Goal: Use online tool/utility: Use online tool/utility

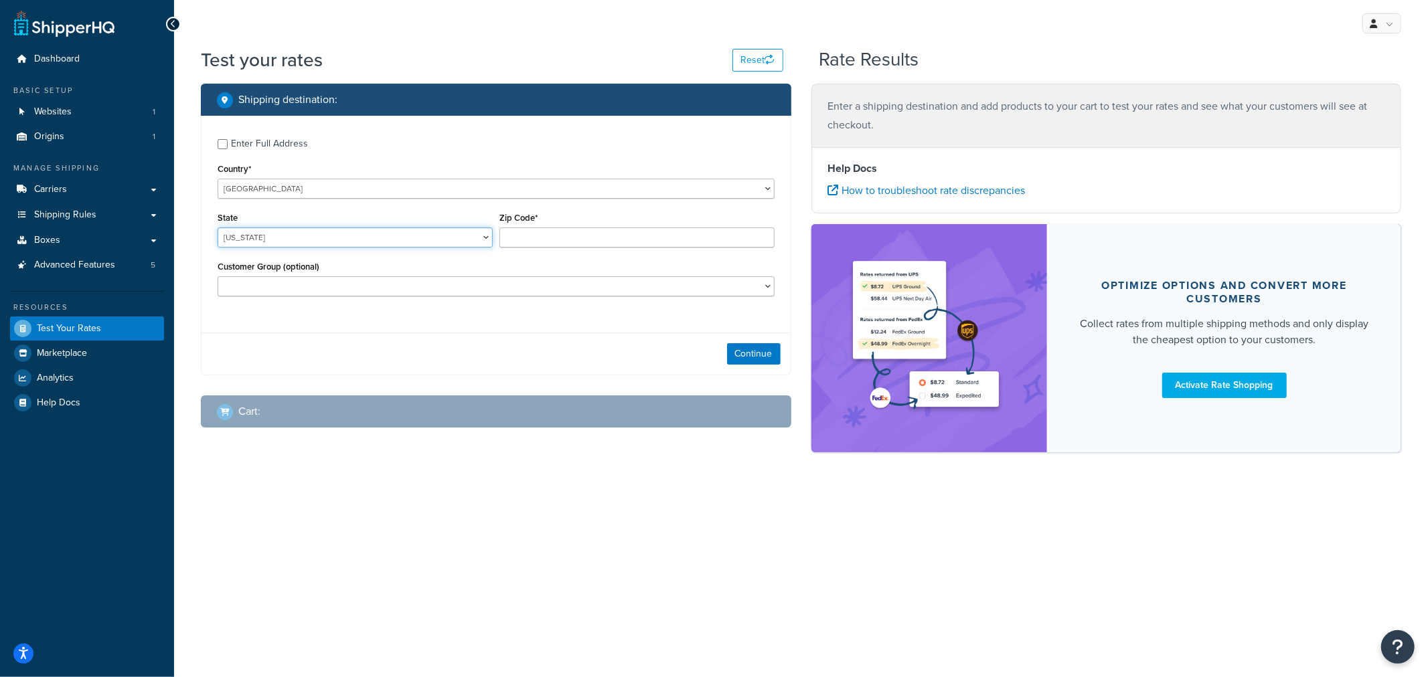
click at [387, 241] on select "[US_STATE] [US_STATE] [US_STATE] [US_STATE] [US_STATE] Armed Forces Americas Ar…" at bounding box center [355, 238] width 275 height 20
select select "KS"
click at [545, 232] on input "Zip Code*" at bounding box center [636, 238] width 275 height 20
type input "66061"
click at [752, 347] on button "Continue" at bounding box center [754, 353] width 54 height 21
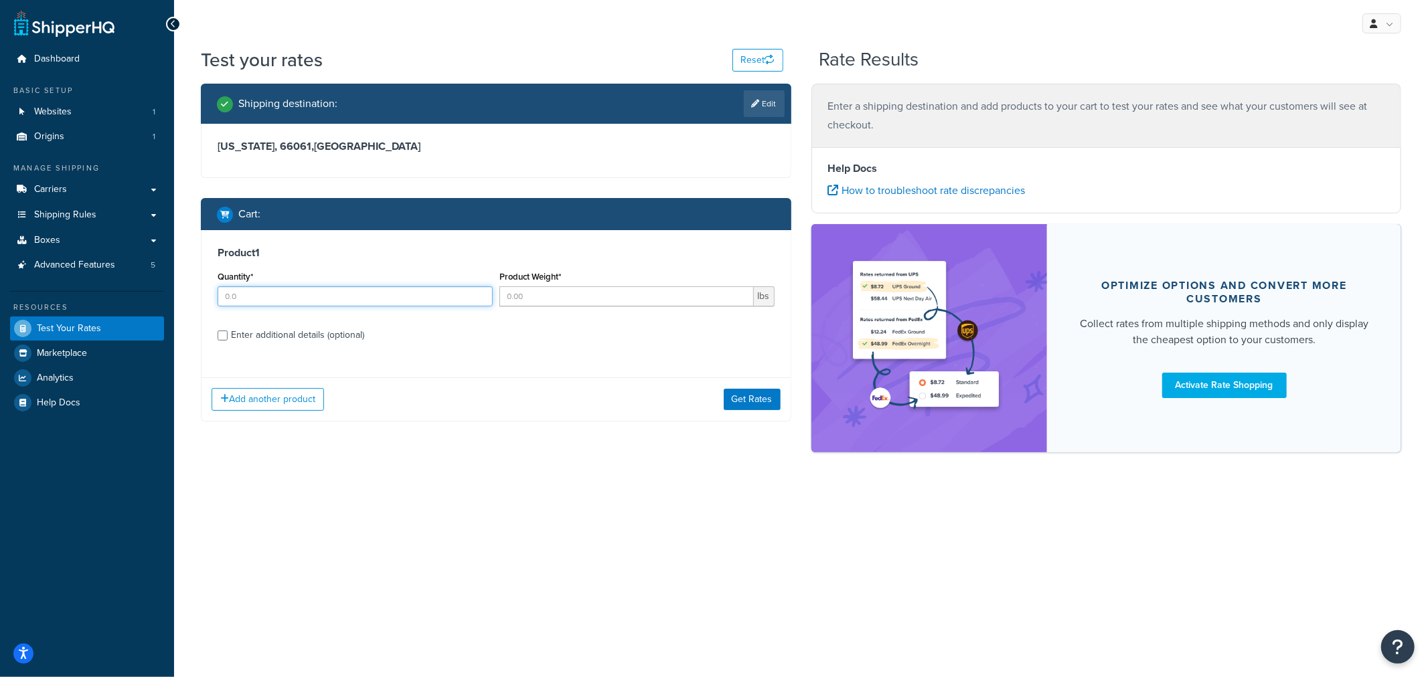
click at [258, 306] on input "Quantity*" at bounding box center [355, 297] width 275 height 20
type input "1"
click at [538, 299] on input "Product Weight*" at bounding box center [626, 297] width 254 height 20
type input "1"
click at [297, 336] on div "Enter additional details (optional)" at bounding box center [297, 335] width 133 height 19
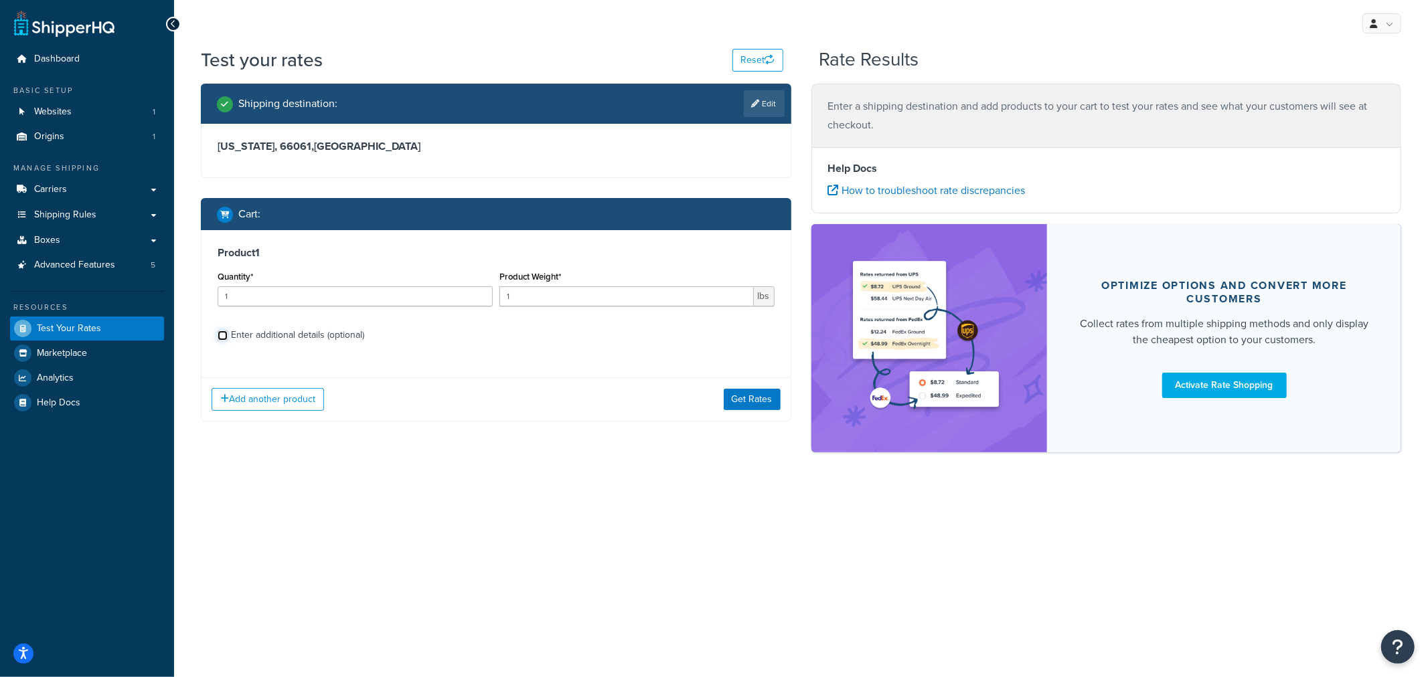
click at [228, 336] on input "Enter additional details (optional)" at bounding box center [223, 336] width 10 height 10
checkbox input "true"
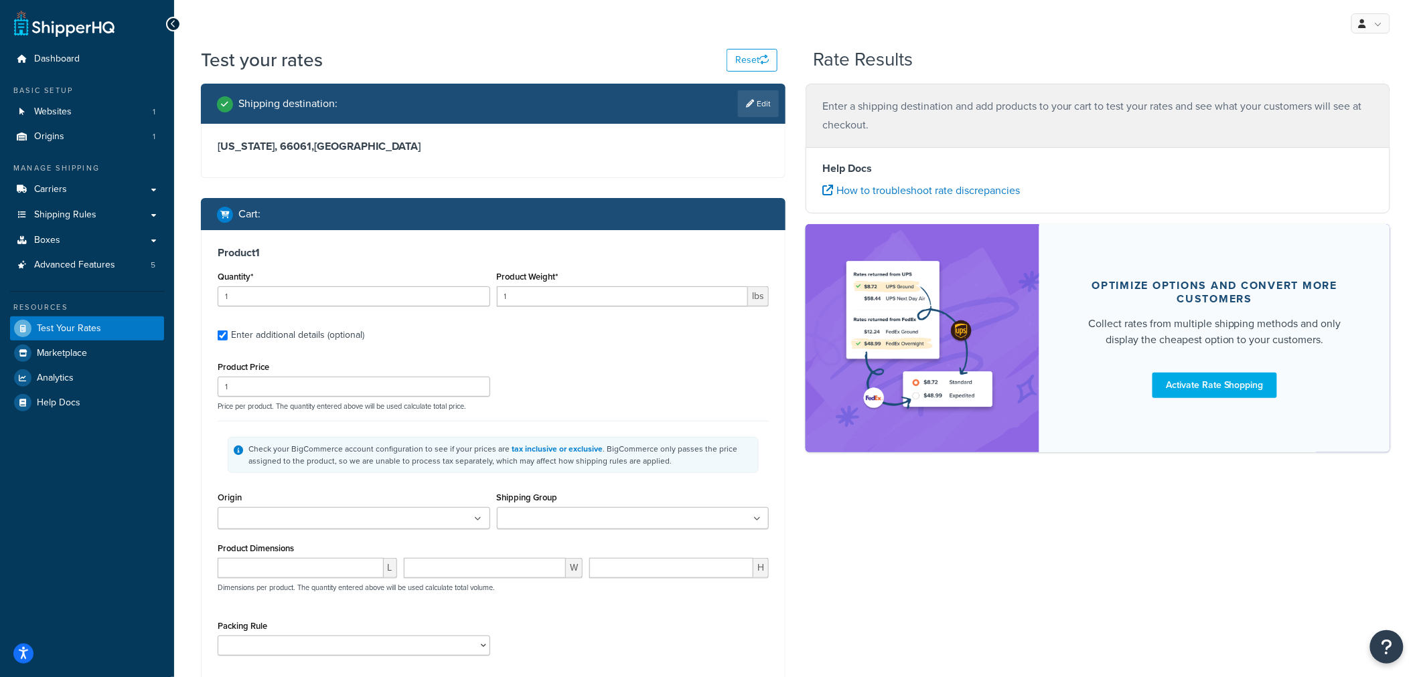
click at [398, 511] on ul at bounding box center [354, 518] width 272 height 22
drag, startPoint x: 377, startPoint y: 540, endPoint x: 485, endPoint y: 513, distance: 111.7
click at [538, 513] on input "Shipping Group" at bounding box center [560, 519] width 118 height 15
type input "fse"
click at [692, 380] on div "Product Price 1 Price per product. The quantity entered above will be used calc…" at bounding box center [493, 384] width 558 height 53
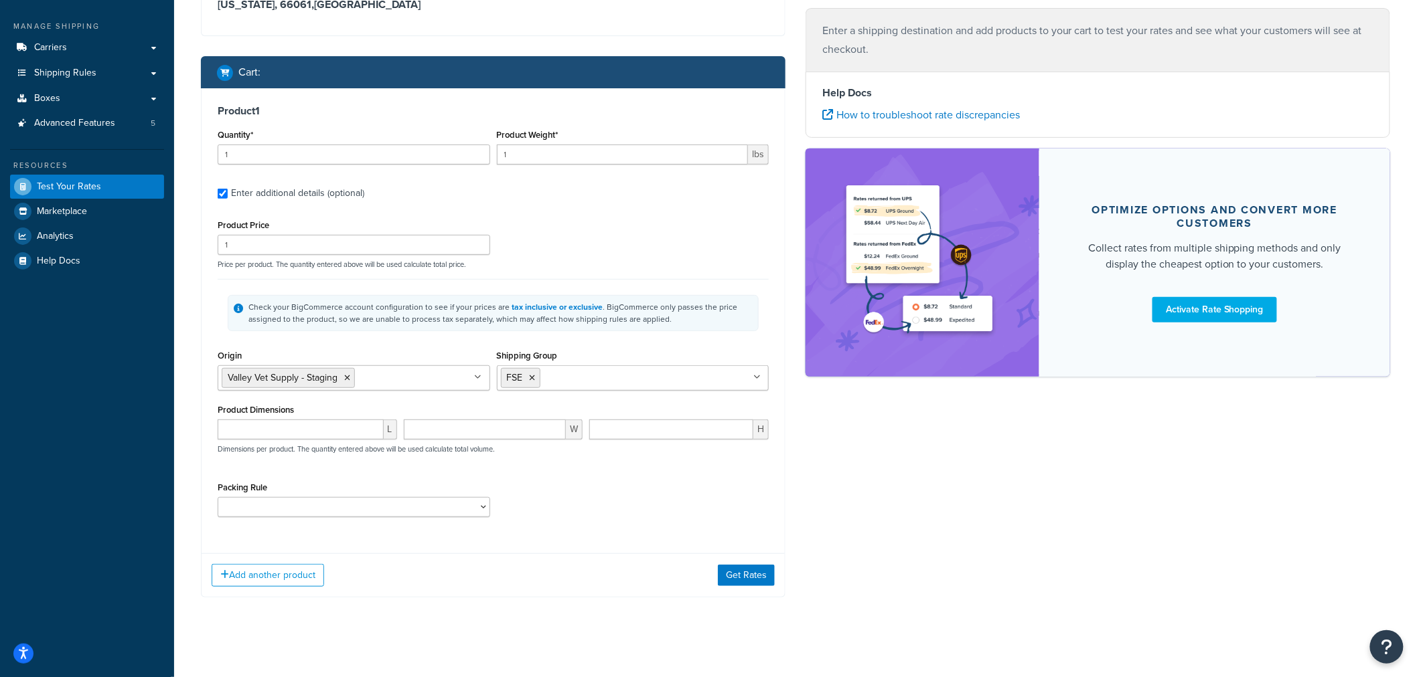
scroll to position [151, 0]
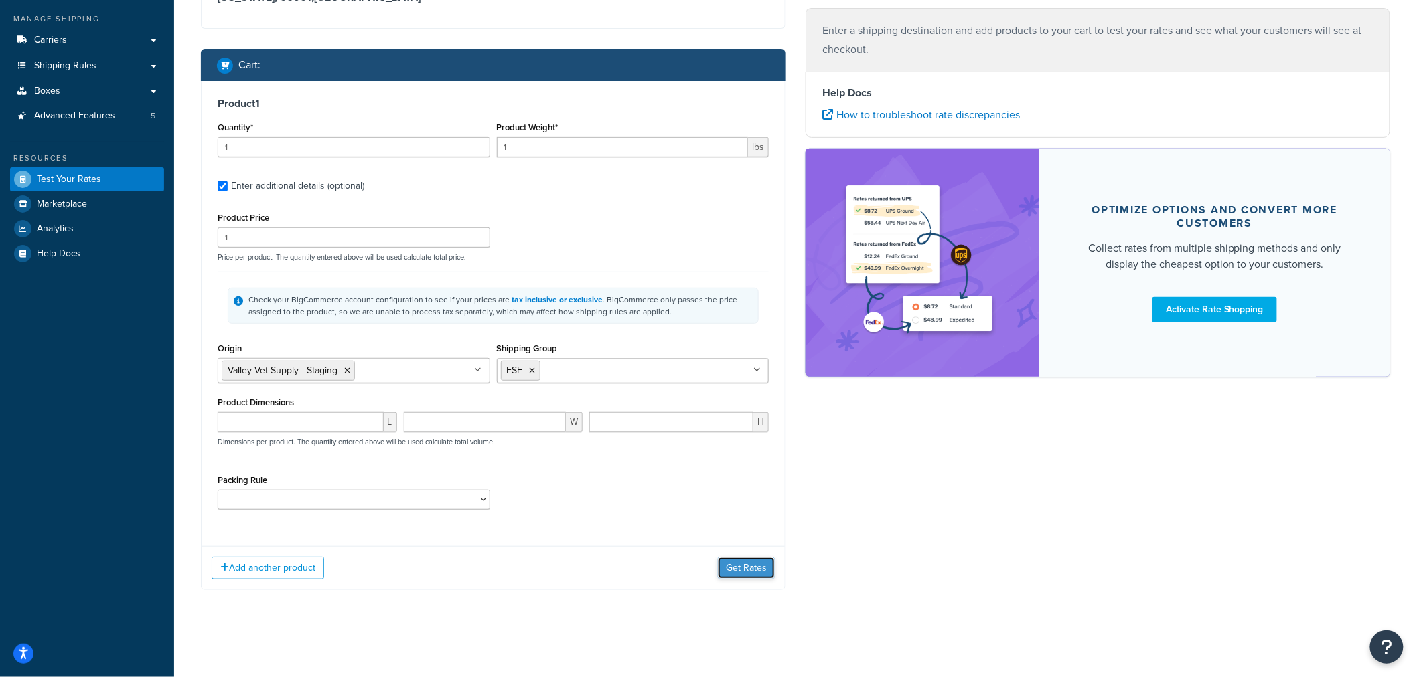
click at [760, 566] on button "Get Rates" at bounding box center [746, 568] width 57 height 21
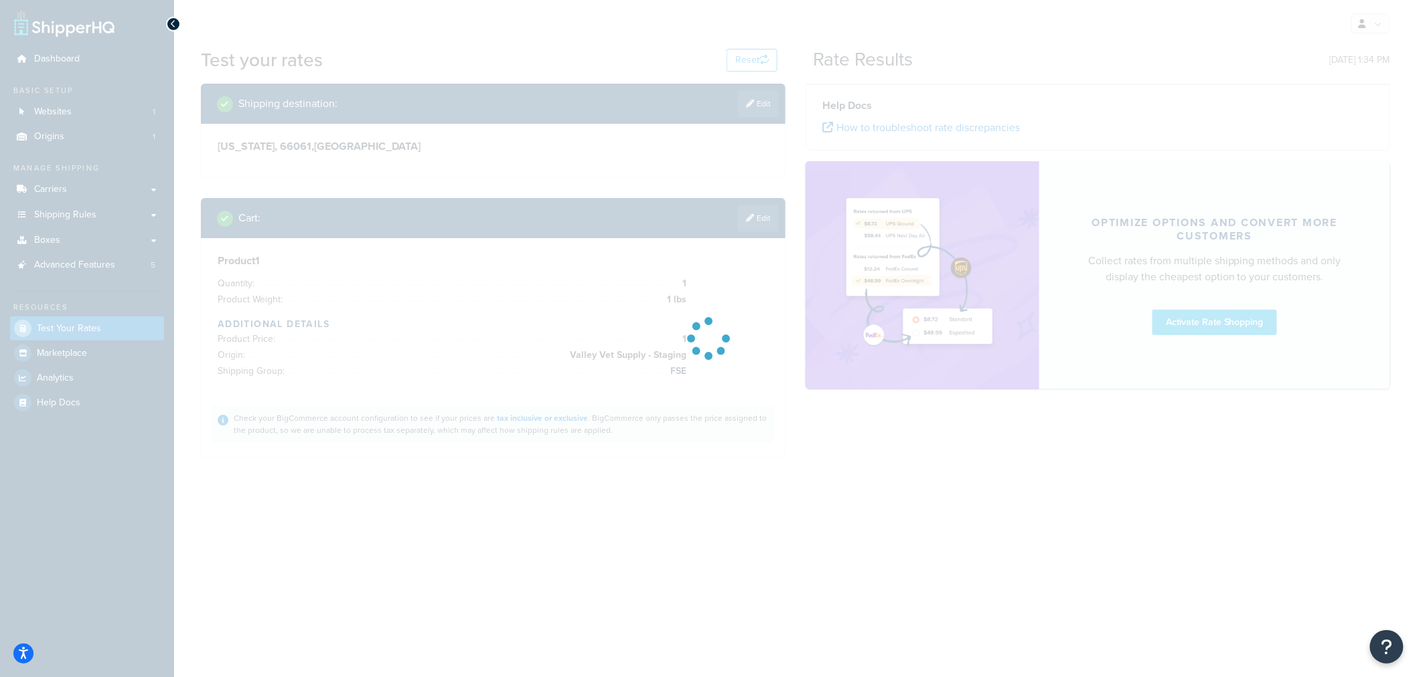
scroll to position [0, 0]
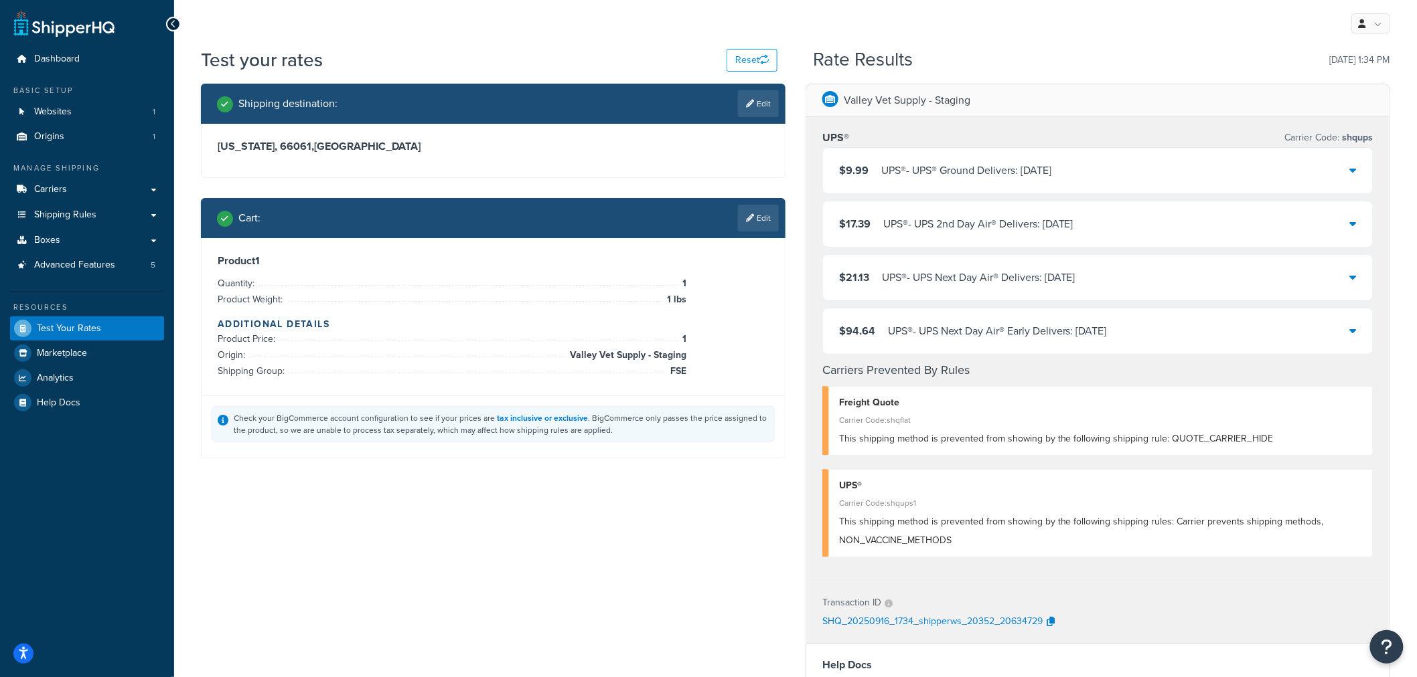
click at [1350, 163] on div at bounding box center [1353, 170] width 7 height 19
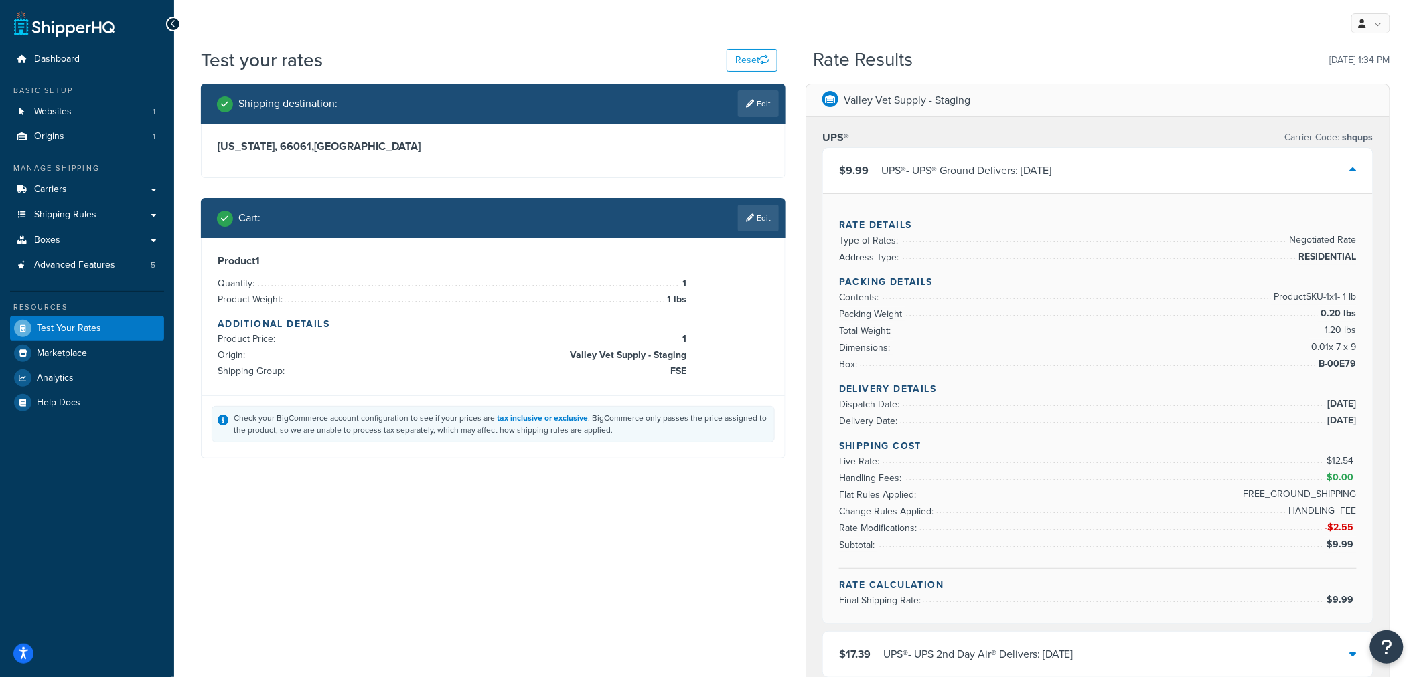
scroll to position [74, 0]
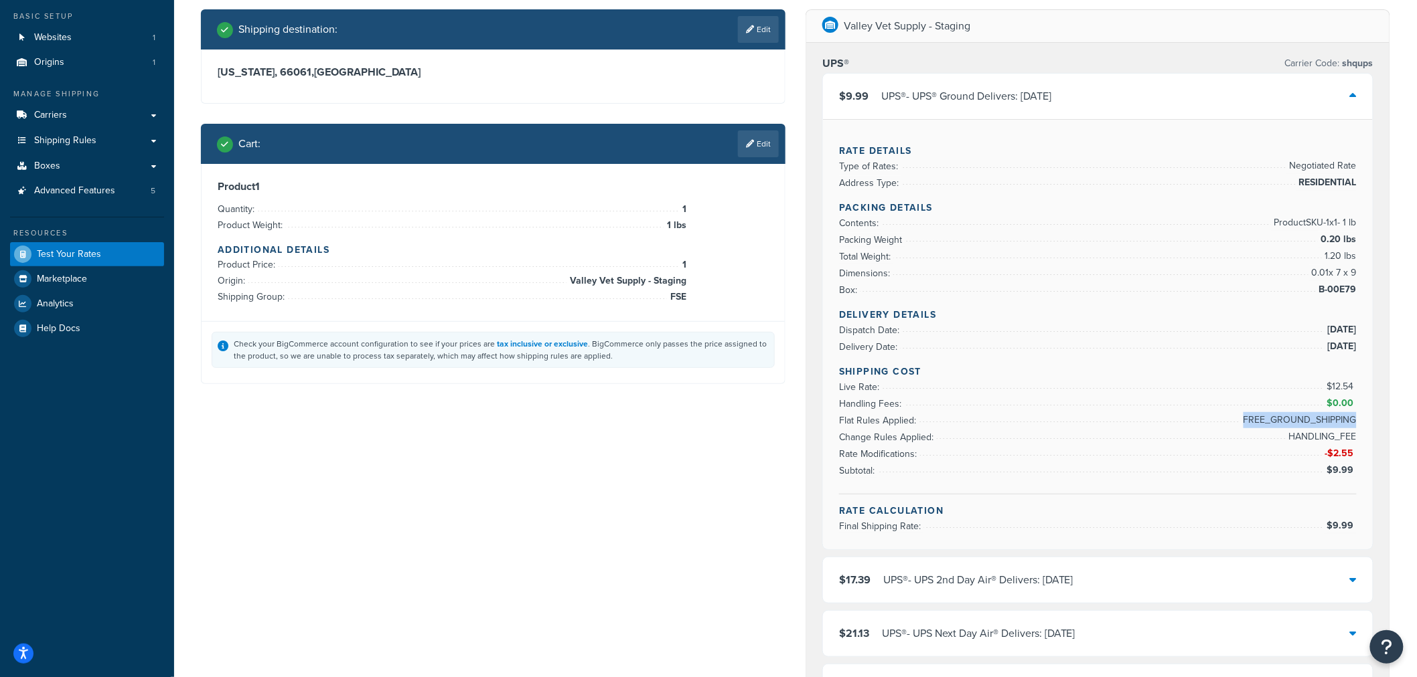
drag, startPoint x: 1245, startPoint y: 412, endPoint x: 1354, endPoint y: 412, distance: 109.1
click at [1354, 412] on span "FREE_GROUND_SHIPPING" at bounding box center [1298, 420] width 116 height 16
click at [1297, 429] on span "HANDLING_FEE" at bounding box center [1320, 437] width 71 height 16
click at [1308, 429] on span "HANDLING_FEE" at bounding box center [1320, 437] width 71 height 16
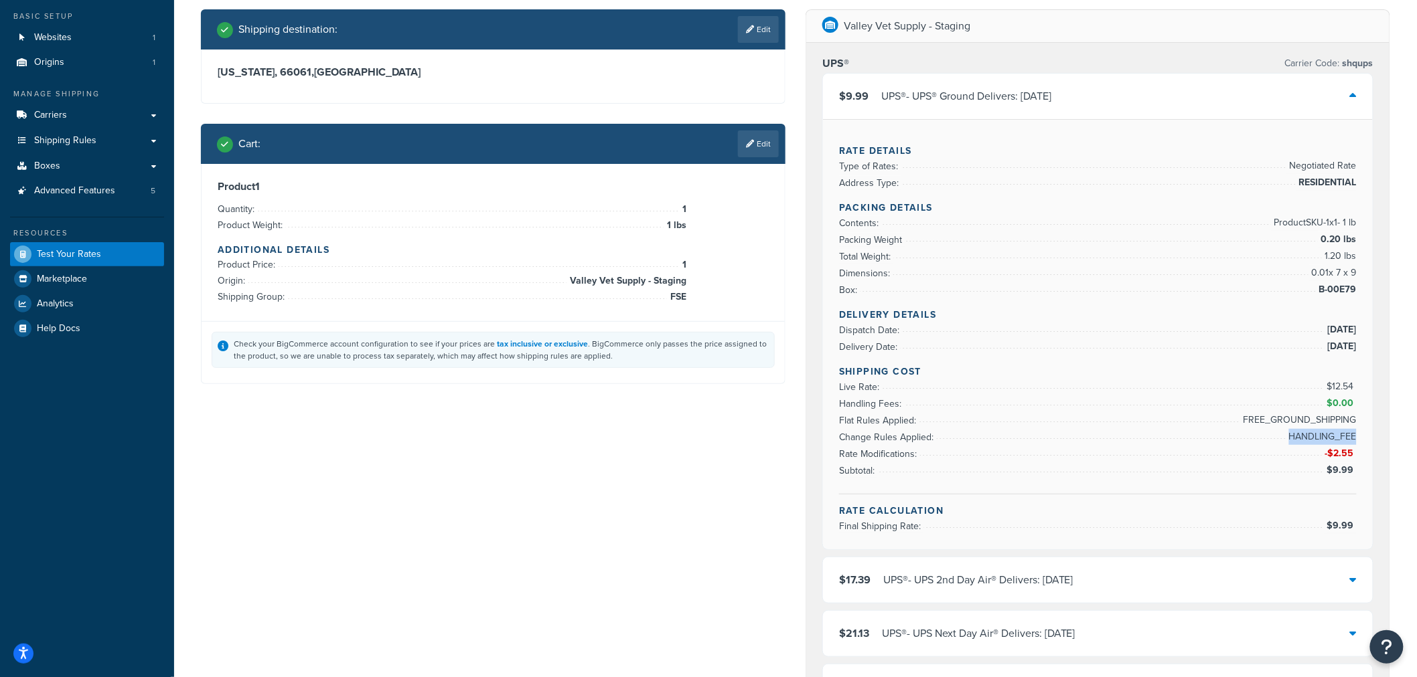
click at [1296, 429] on span "HANDLING_FEE" at bounding box center [1320, 437] width 71 height 16
click at [1297, 429] on span "HANDLING_FEE" at bounding box center [1320, 437] width 71 height 16
drag, startPoint x: 1353, startPoint y: 447, endPoint x: 1316, endPoint y: 447, distance: 36.8
click at [1316, 447] on li "Rate Modifications: -$2.55" at bounding box center [1097, 454] width 517 height 17
click at [1274, 430] on li "Change Rules Applied: HANDLING_FEE" at bounding box center [1097, 437] width 517 height 17
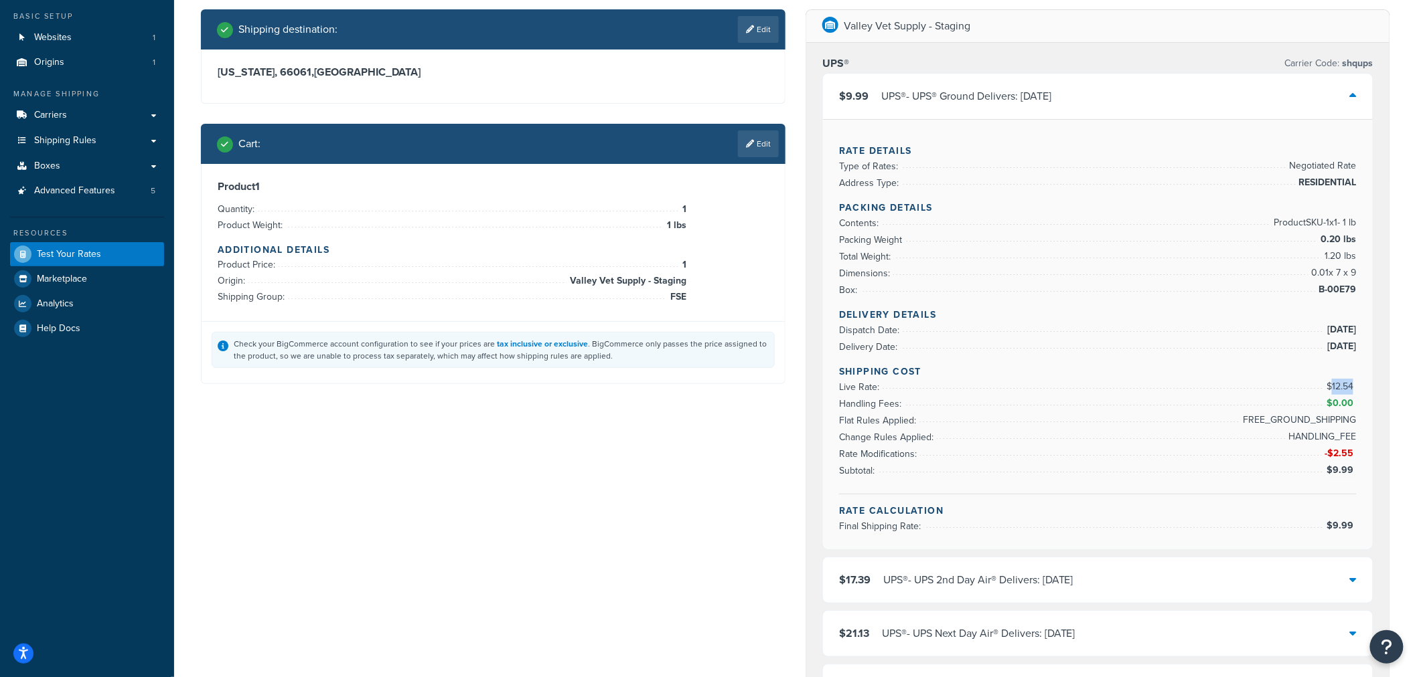
drag, startPoint x: 1329, startPoint y: 377, endPoint x: 1352, endPoint y: 380, distance: 23.6
click at [1352, 380] on span "$12.54" at bounding box center [1341, 387] width 30 height 14
click at [1295, 412] on span "FREE_GROUND_SHIPPING" at bounding box center [1298, 420] width 116 height 16
click at [1315, 432] on span "HANDLING_FEE" at bounding box center [1320, 437] width 71 height 16
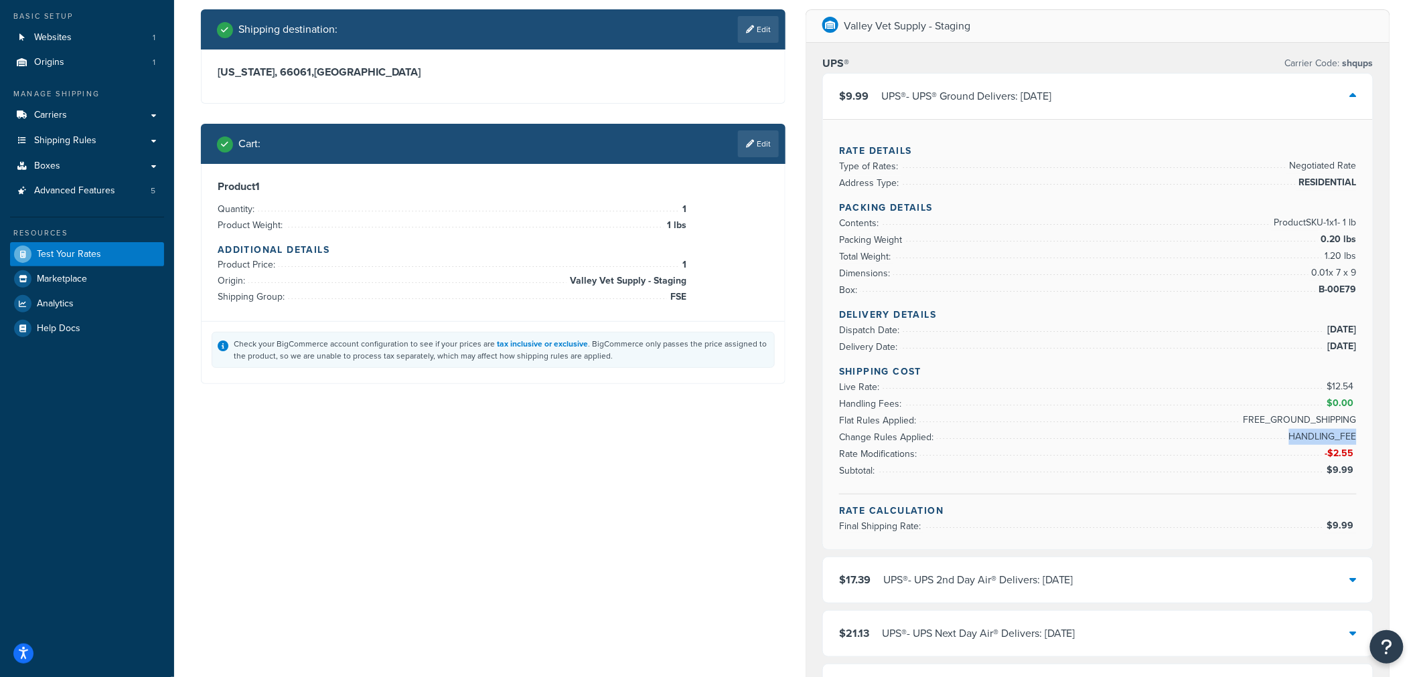
click at [1315, 432] on span "HANDLING_FEE" at bounding box center [1320, 437] width 71 height 16
drag, startPoint x: 1331, startPoint y: 444, endPoint x: 1352, endPoint y: 444, distance: 21.4
click at [1352, 447] on span "-$2.55" at bounding box center [1340, 454] width 32 height 14
click at [1349, 465] on span "$9.99" at bounding box center [1341, 470] width 30 height 14
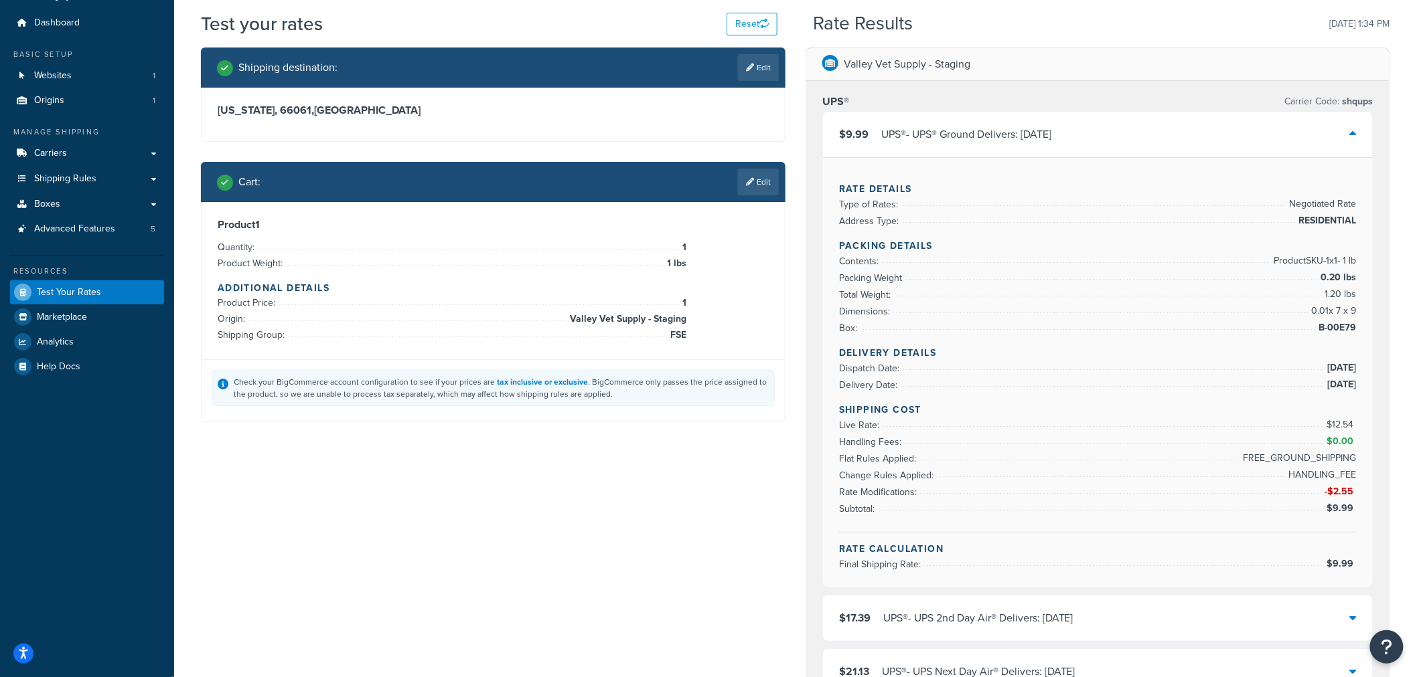
scroll to position [0, 0]
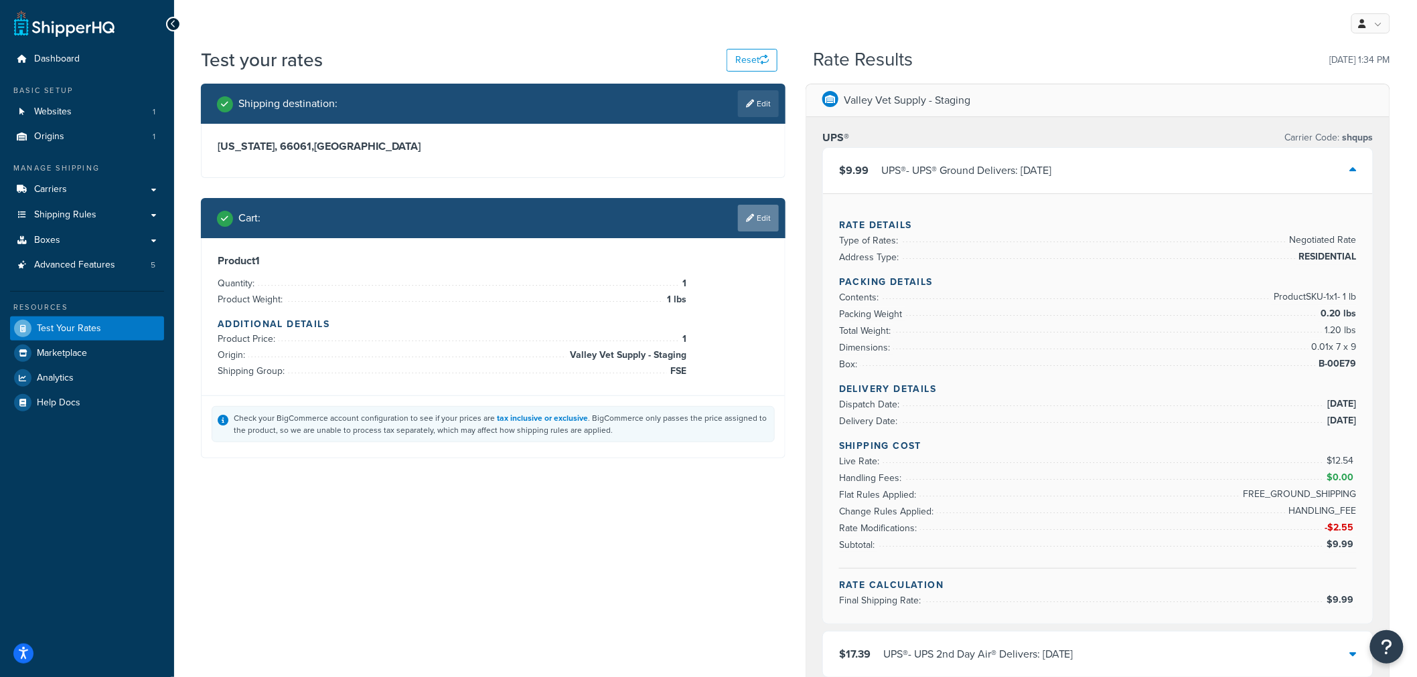
click at [756, 210] on link "Edit" at bounding box center [758, 218] width 41 height 27
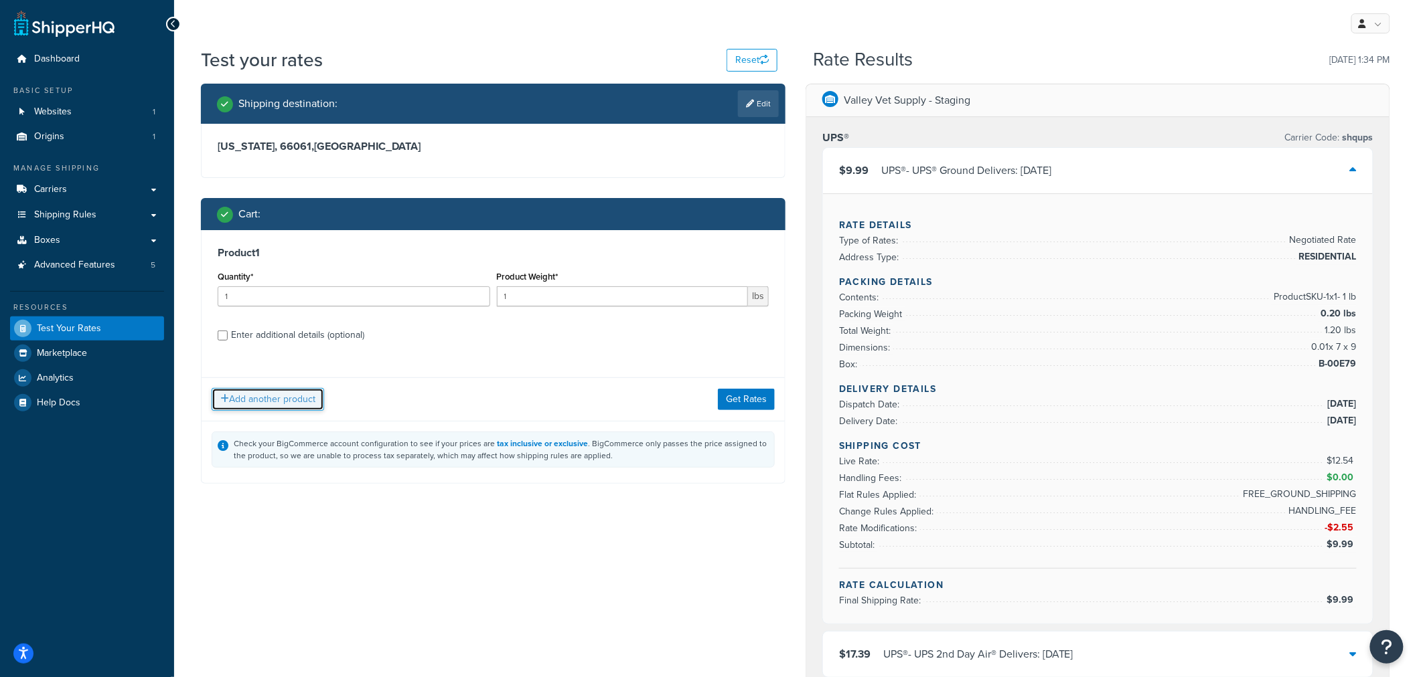
click at [285, 394] on button "Add another product" at bounding box center [268, 399] width 112 height 23
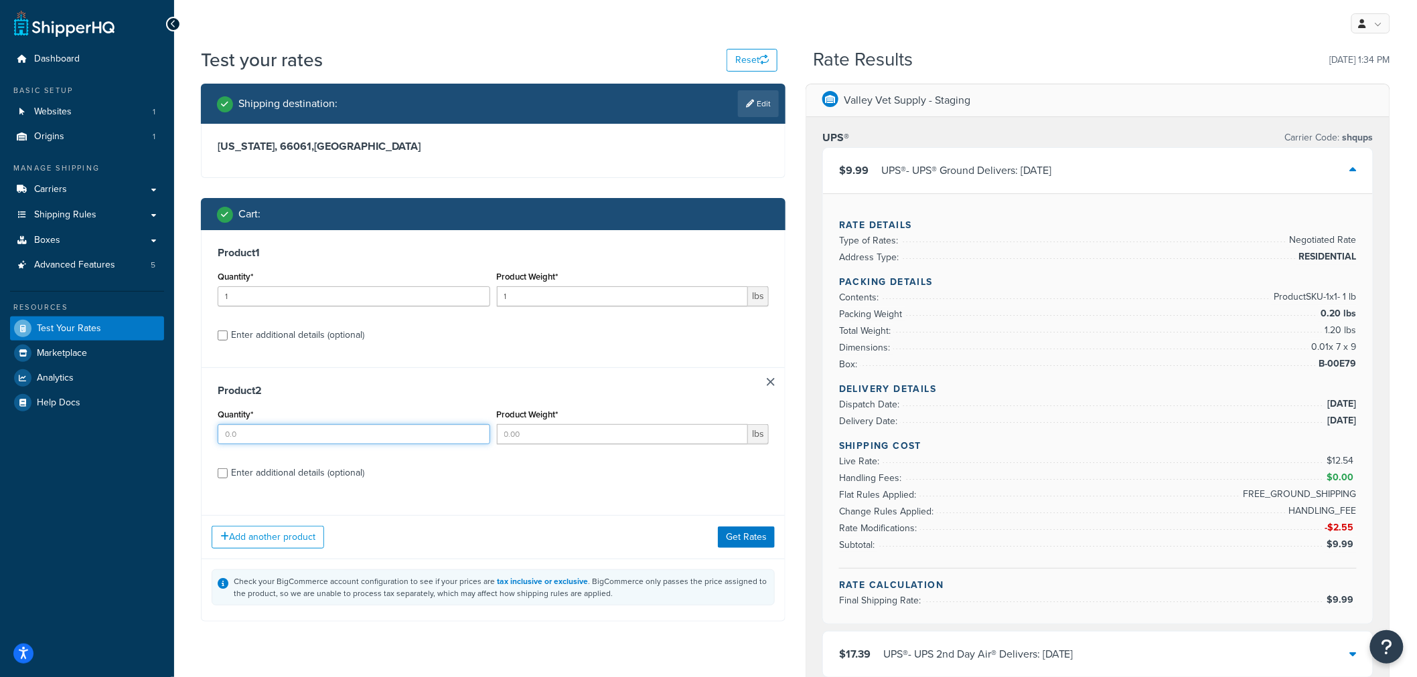
click at [380, 435] on input "Quantity*" at bounding box center [354, 434] width 272 height 20
type input "1"
click at [527, 430] on input "Product Weight*" at bounding box center [623, 434] width 252 height 20
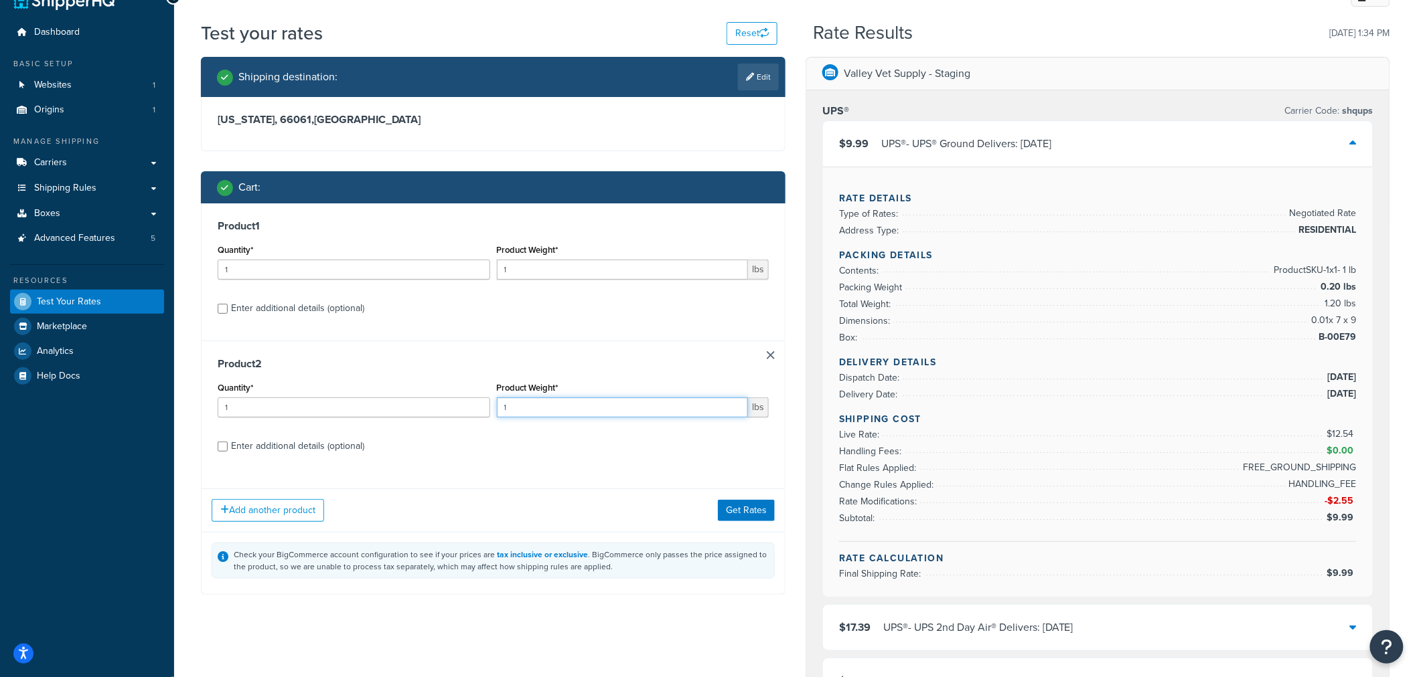
scroll to position [74, 0]
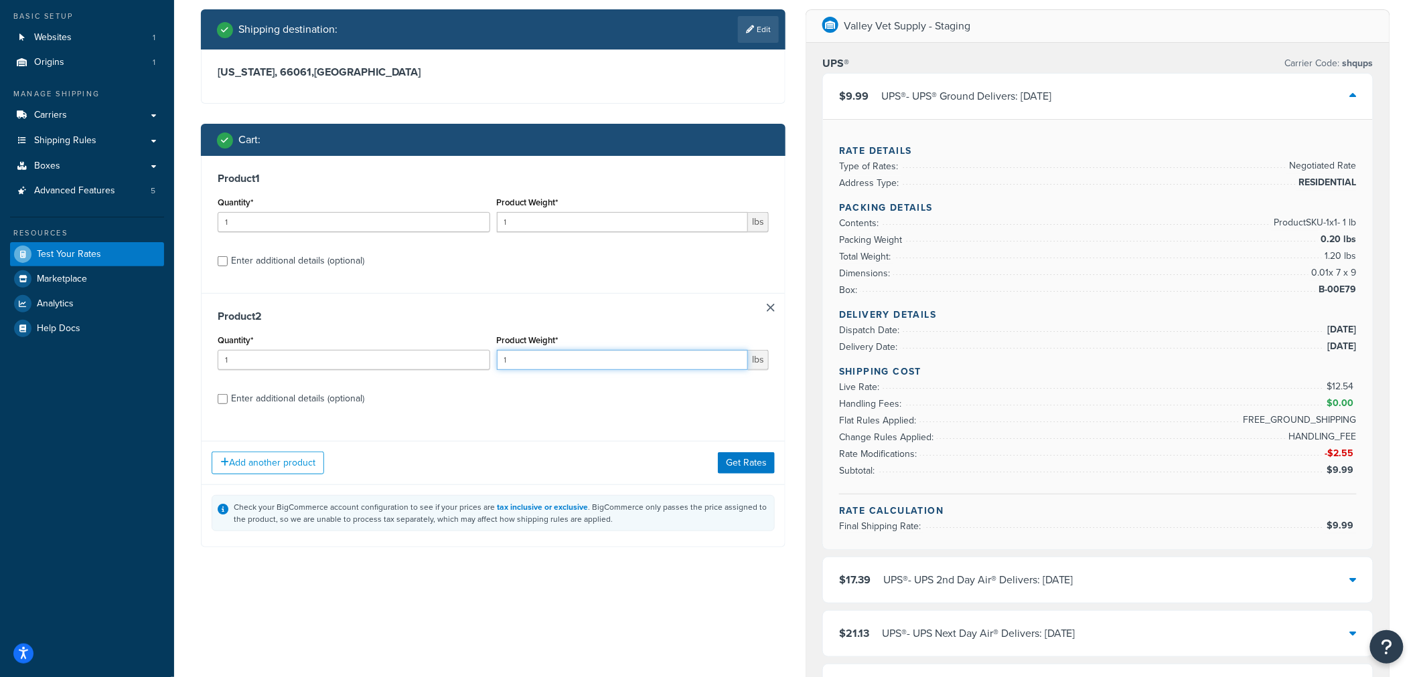
type input "1"
click at [317, 404] on div "Enter additional details (optional)" at bounding box center [297, 399] width 133 height 19
click at [228, 404] on input "Enter additional details (optional)" at bounding box center [223, 399] width 10 height 10
checkbox input "true"
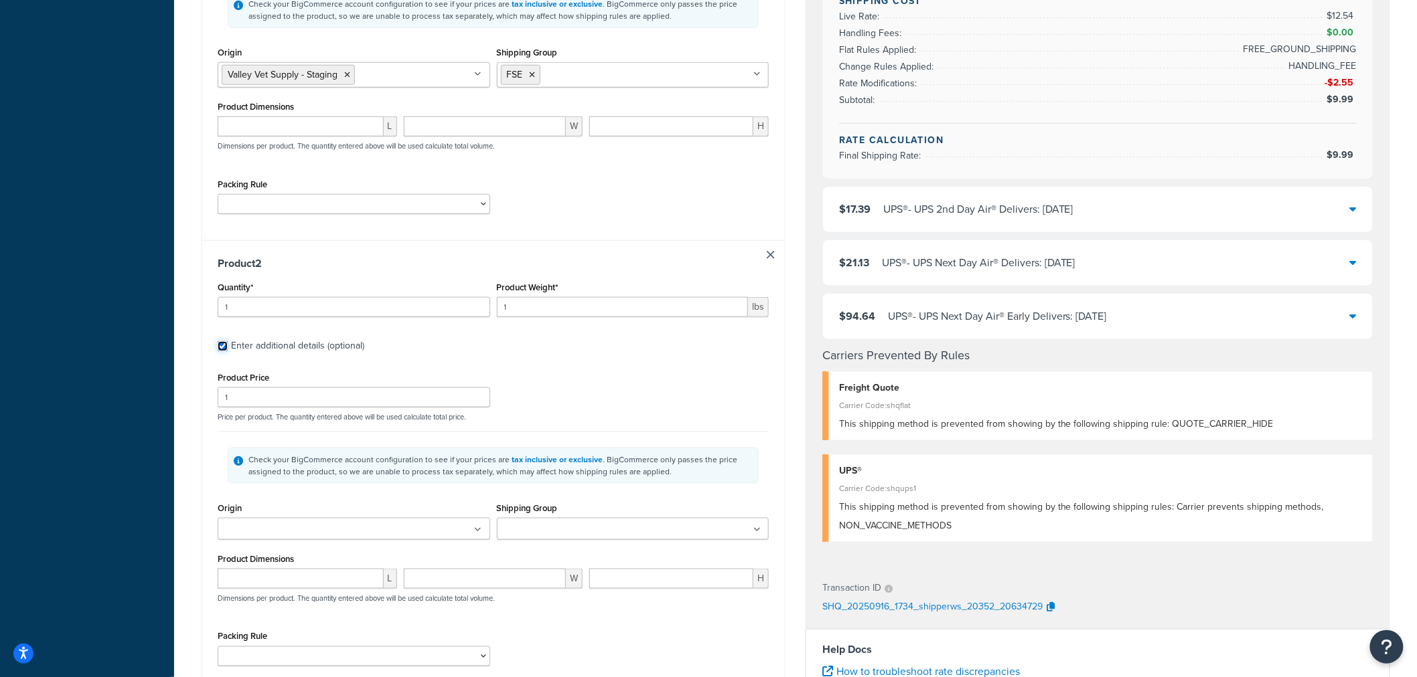
scroll to position [446, 0]
click at [353, 524] on ul at bounding box center [354, 528] width 272 height 22
drag, startPoint x: 333, startPoint y: 554, endPoint x: 362, endPoint y: 550, distance: 29.7
click at [560, 519] on ul at bounding box center [633, 528] width 272 height 22
type input "f"
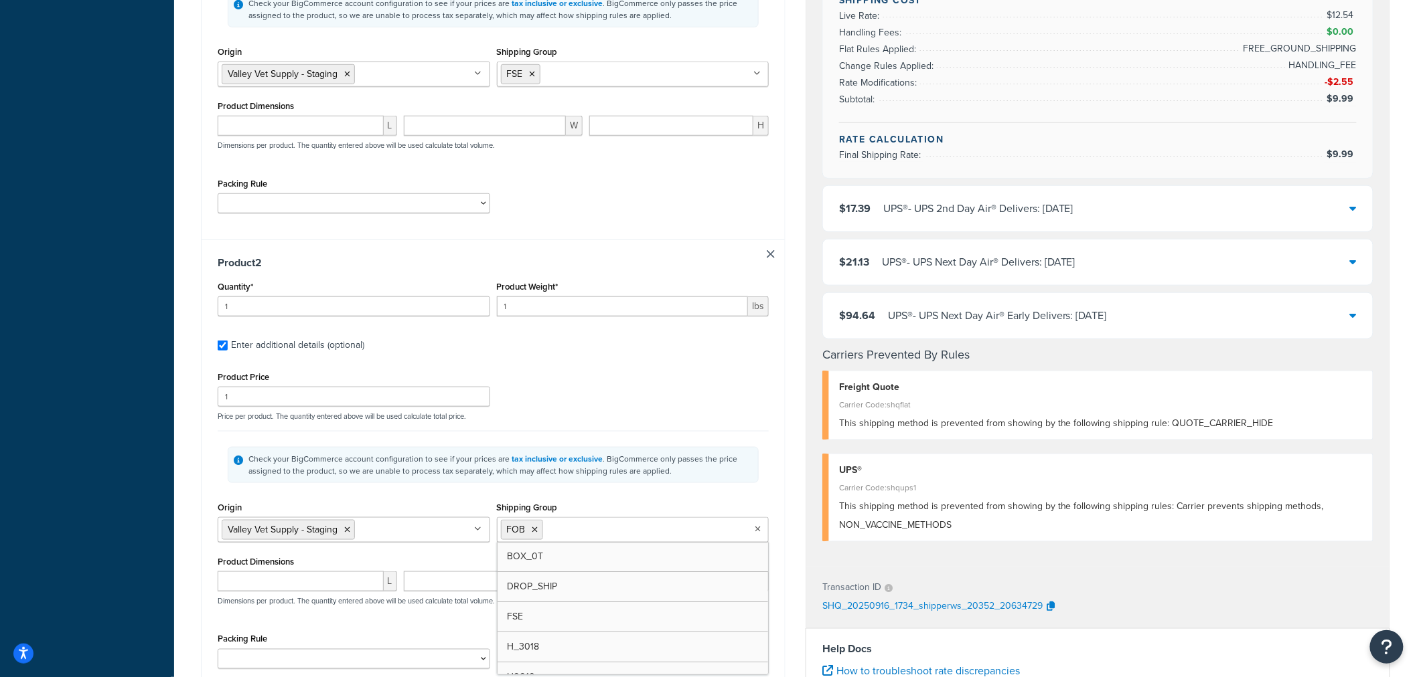
click at [713, 362] on div "Product 2 Quantity* 1 Product Weight* 1 lbs Enter additional details (optional)…" at bounding box center [493, 468] width 583 height 456
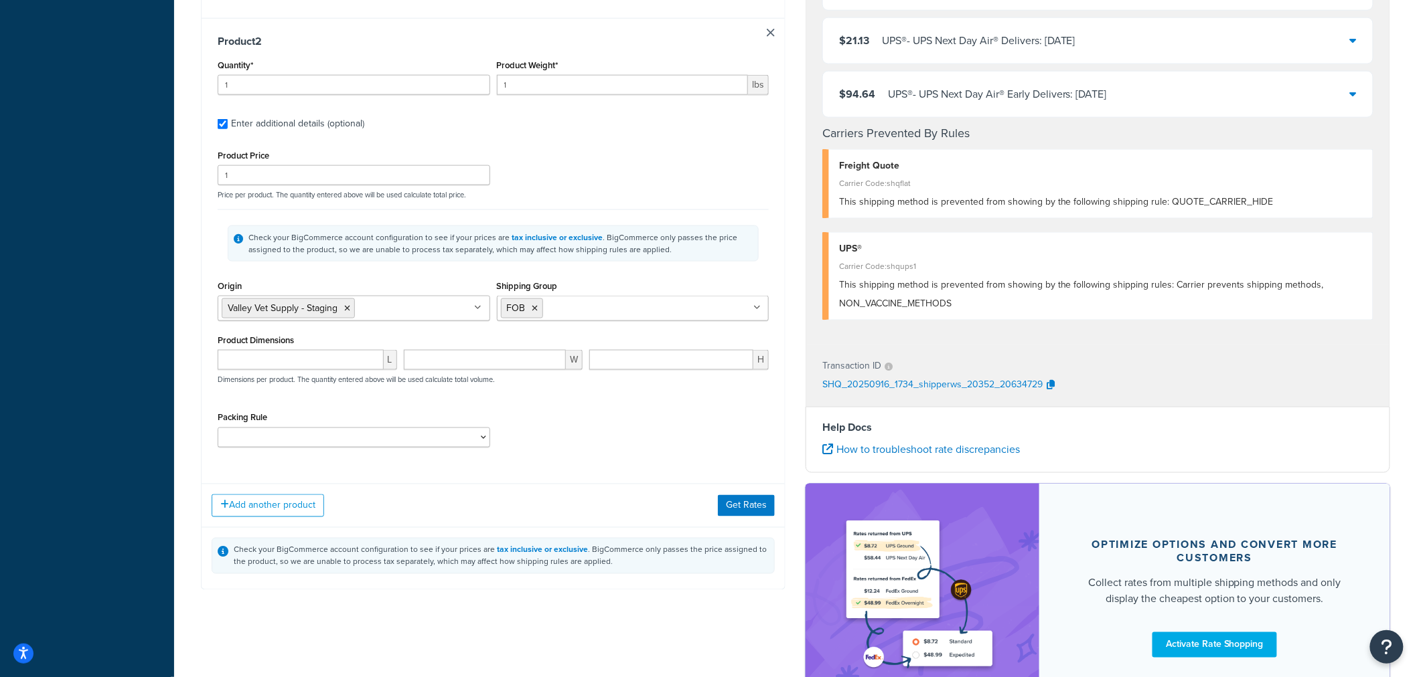
scroll to position [669, 0]
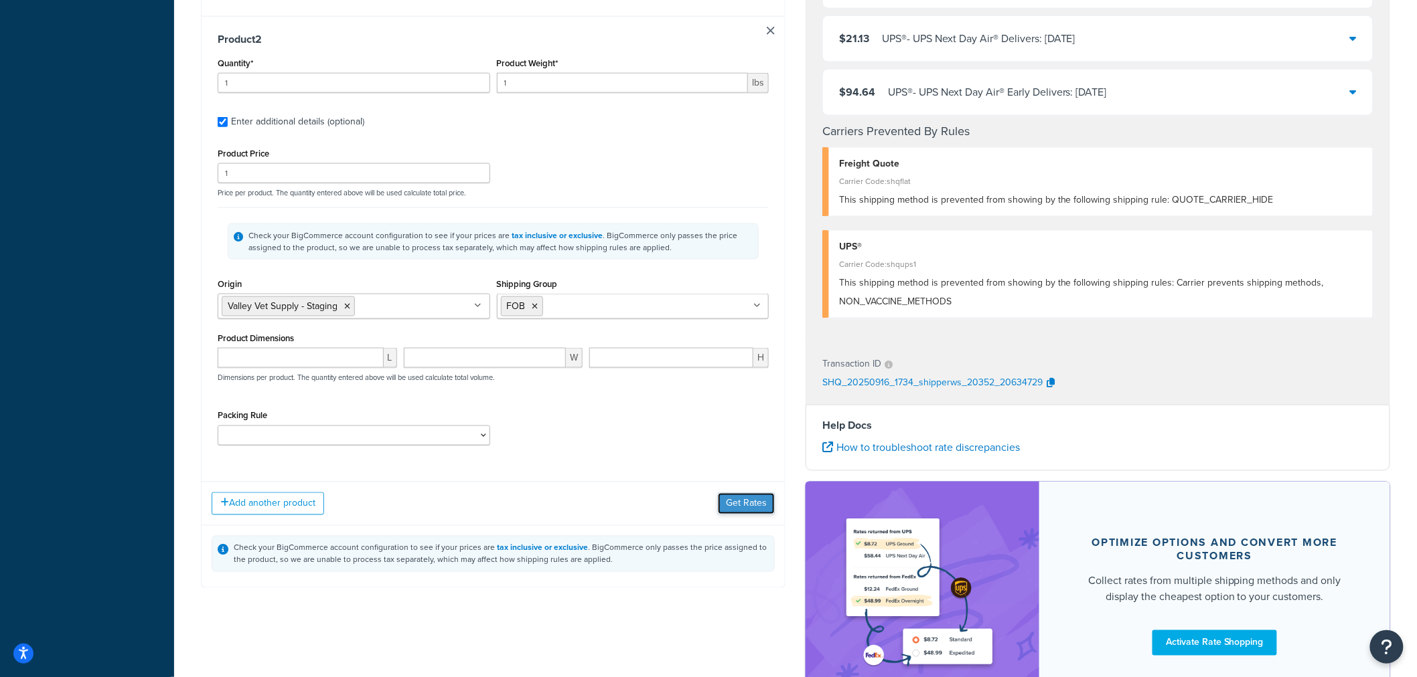
click at [740, 507] on button "Get Rates" at bounding box center [746, 503] width 57 height 21
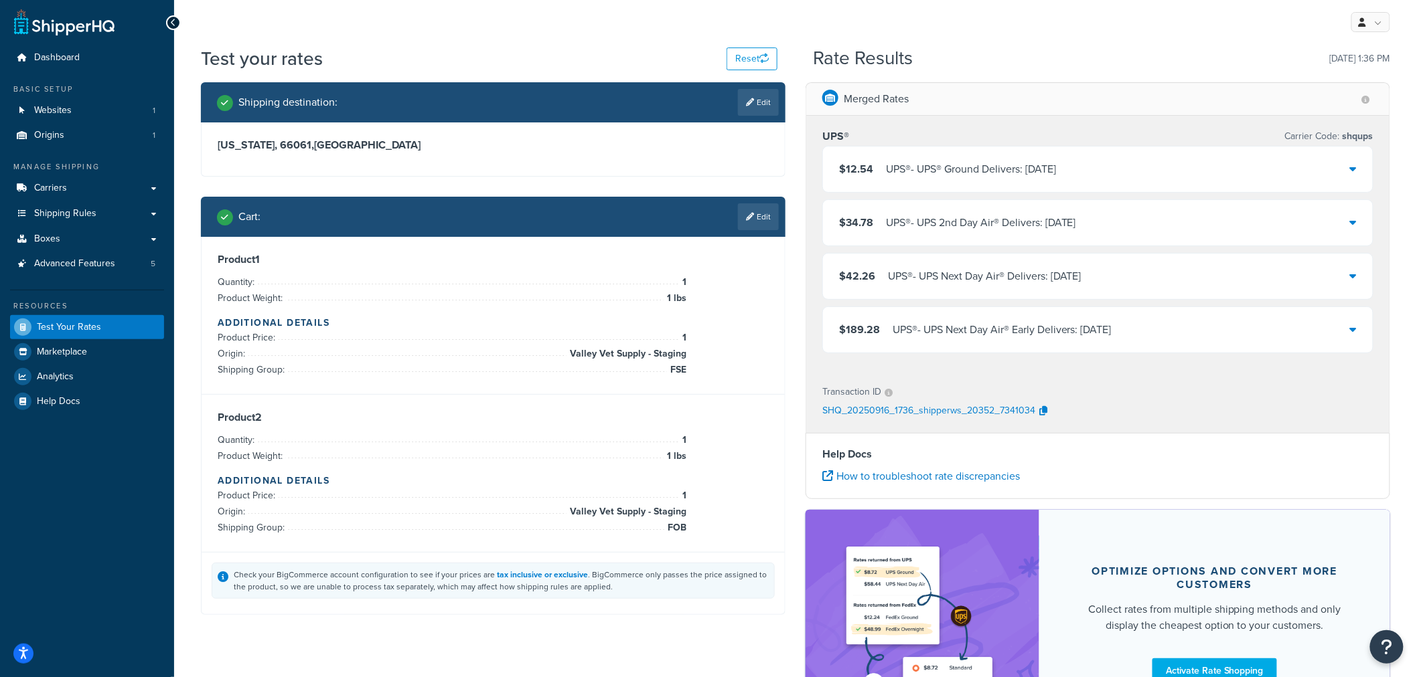
scroll to position [0, 0]
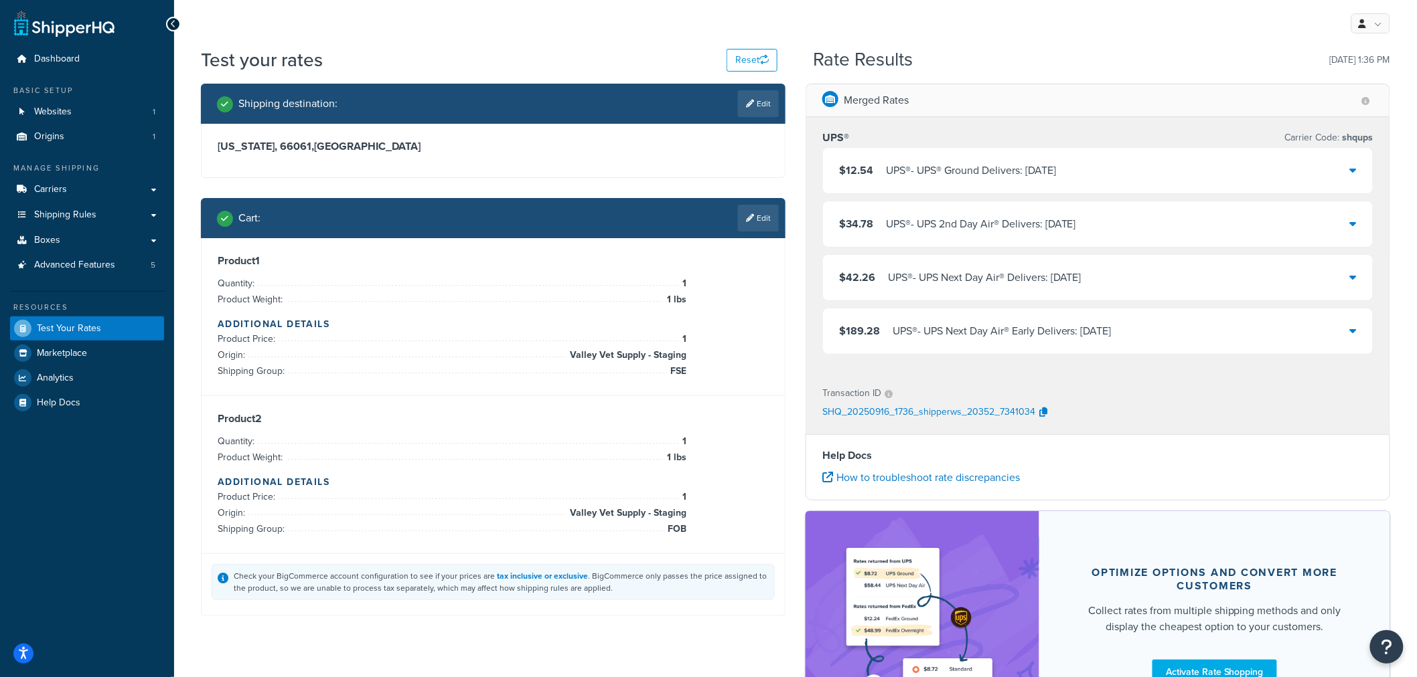
click at [1346, 171] on div "$12.54 UPS® - UPS® Ground Delivers: [DATE]" at bounding box center [1098, 171] width 550 height 46
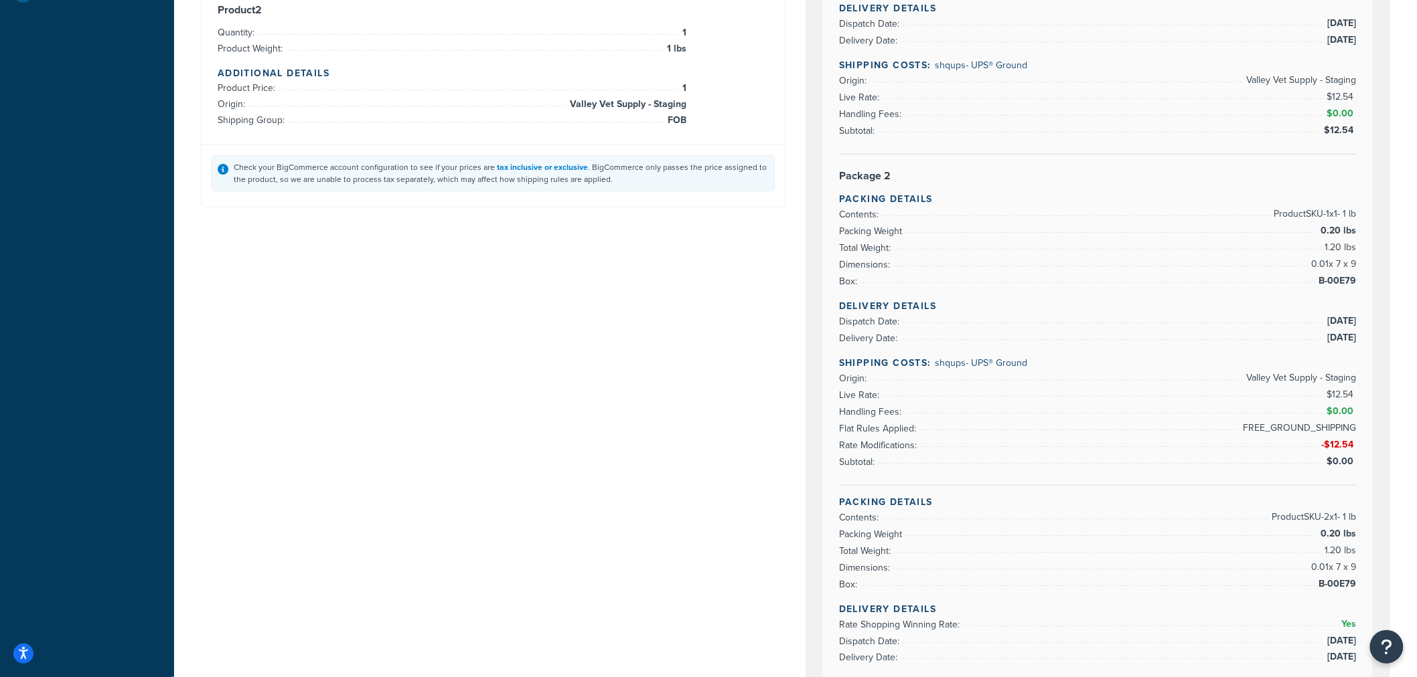
scroll to position [446, 0]
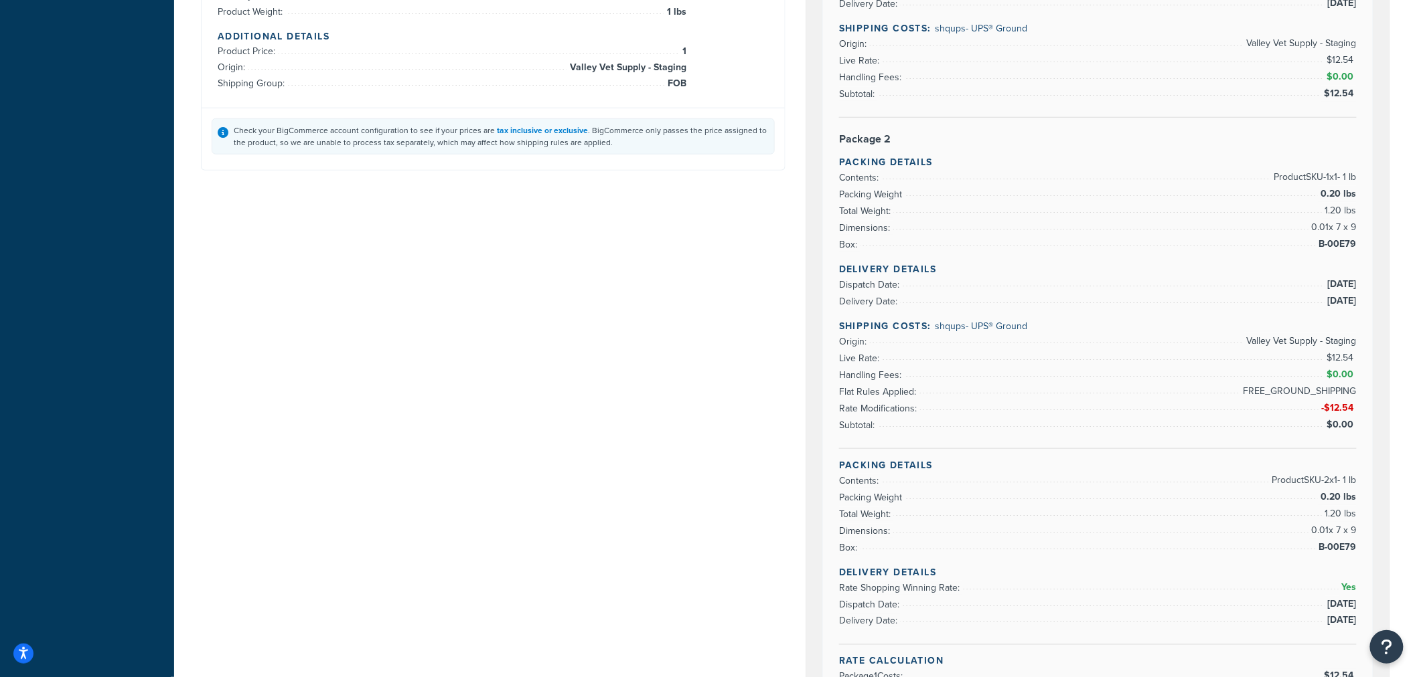
click at [1323, 384] on span "FREE_GROUND_SHIPPING" at bounding box center [1298, 392] width 116 height 16
click at [1305, 432] on div "Rate Details Type of Rates: Negotiated Rate Address Type: RESIDENTIAL Package 1…" at bounding box center [1098, 241] width 550 height 986
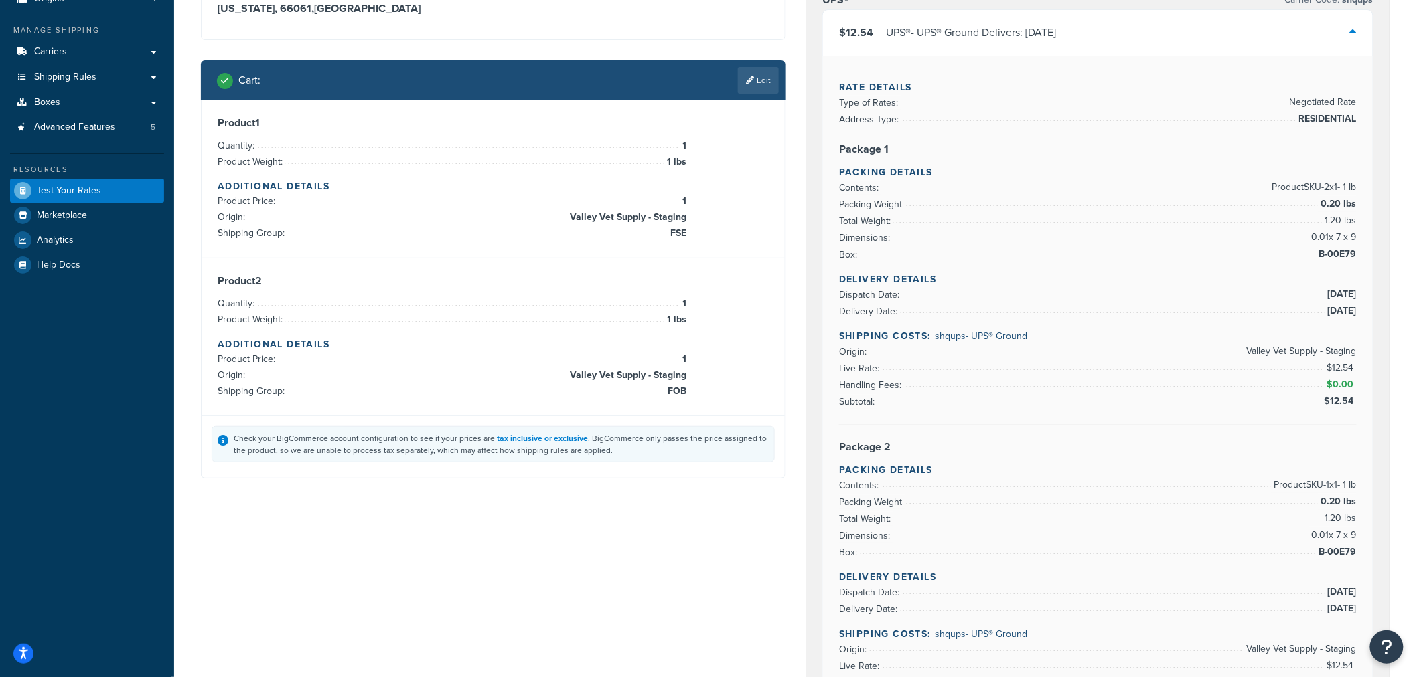
scroll to position [74, 0]
